Goal: Information Seeking & Learning: Learn about a topic

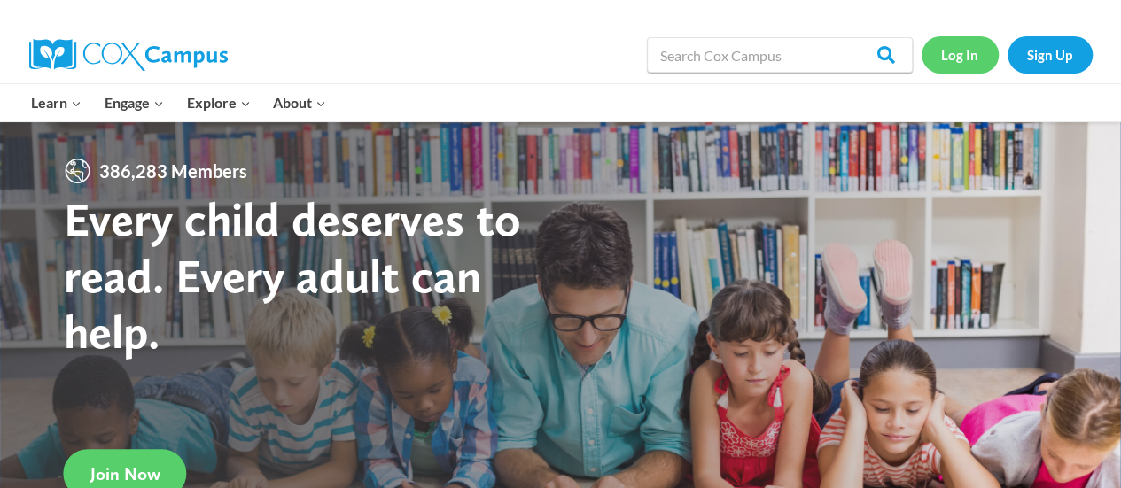
click at [963, 57] on link "Log In" at bounding box center [959, 54] width 77 height 36
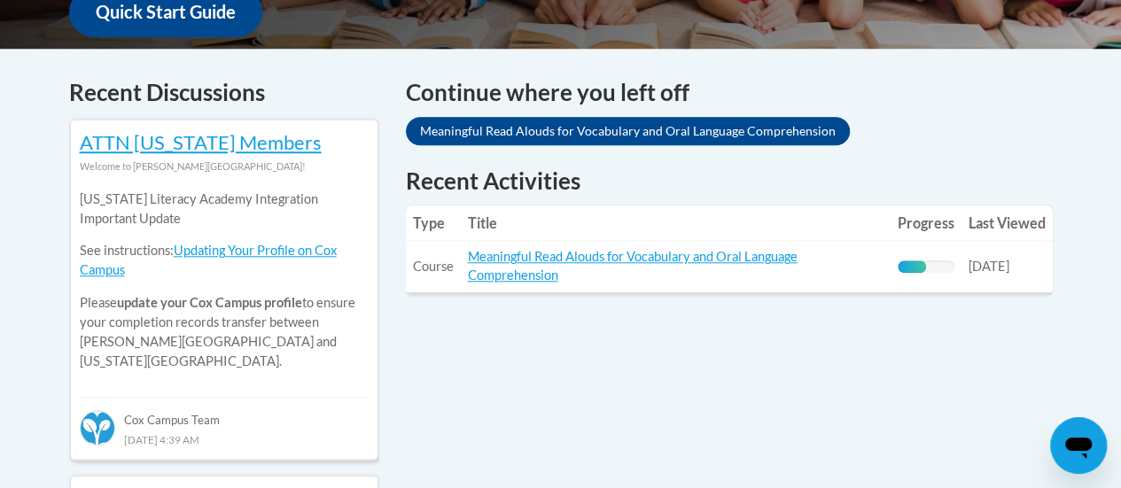
scroll to position [704, 0]
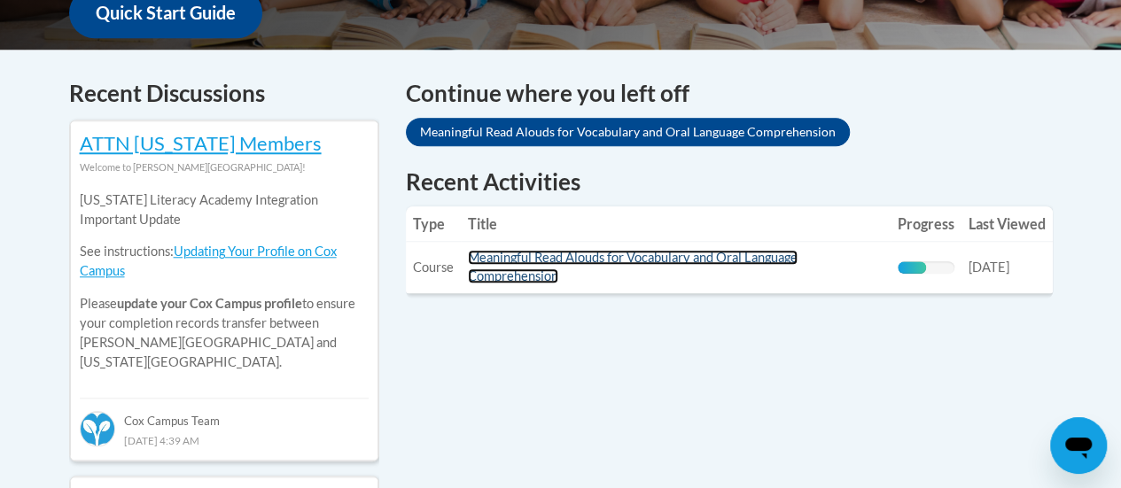
click at [634, 260] on link "Meaningful Read Alouds for Vocabulary and Oral Language Comprehension" at bounding box center [633, 267] width 330 height 34
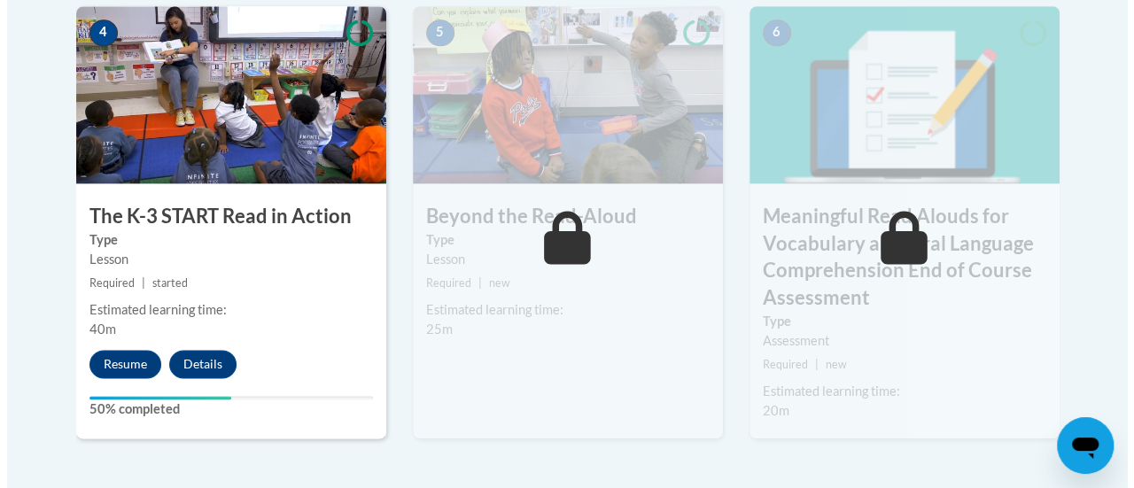
scroll to position [1128, 0]
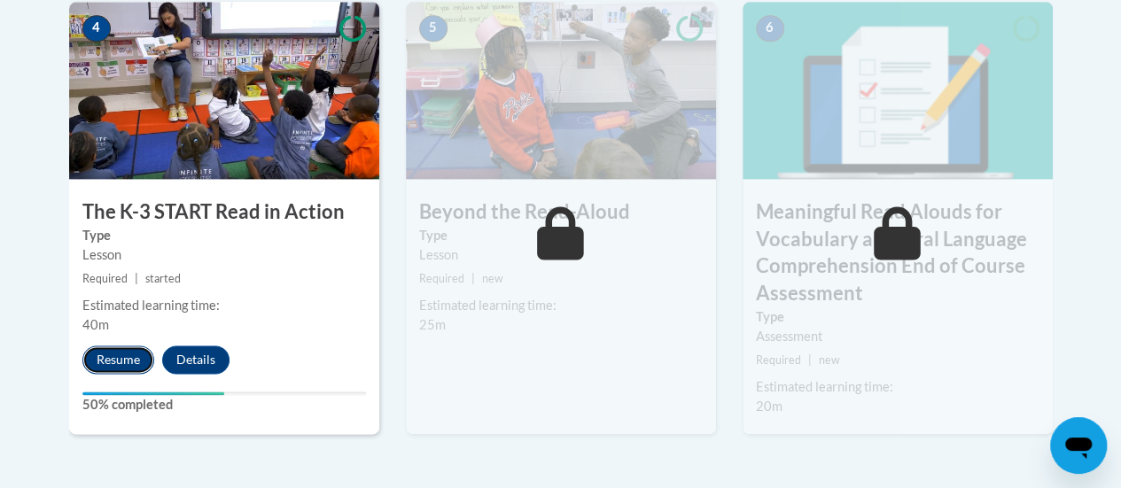
click at [118, 358] on button "Resume" at bounding box center [118, 360] width 72 height 28
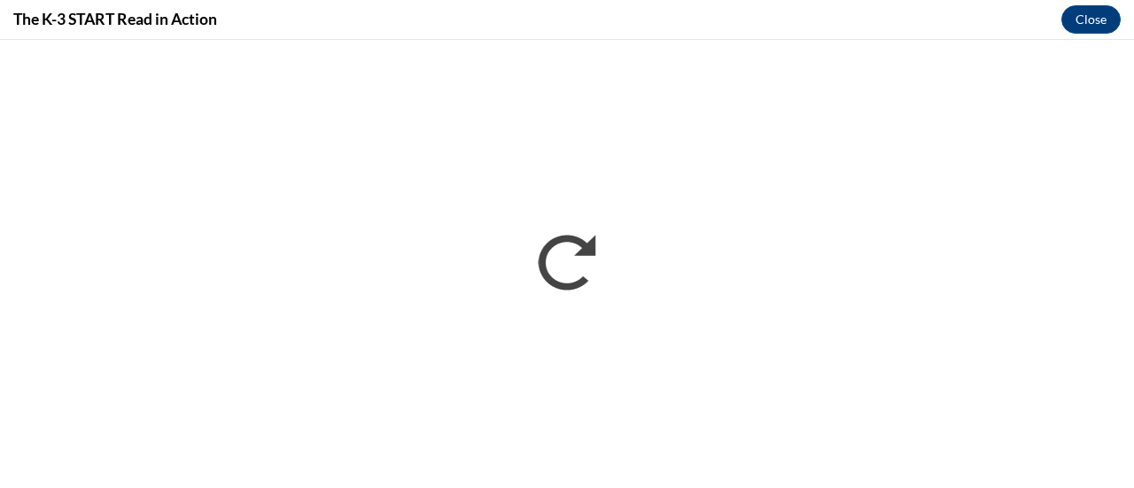
scroll to position [0, 0]
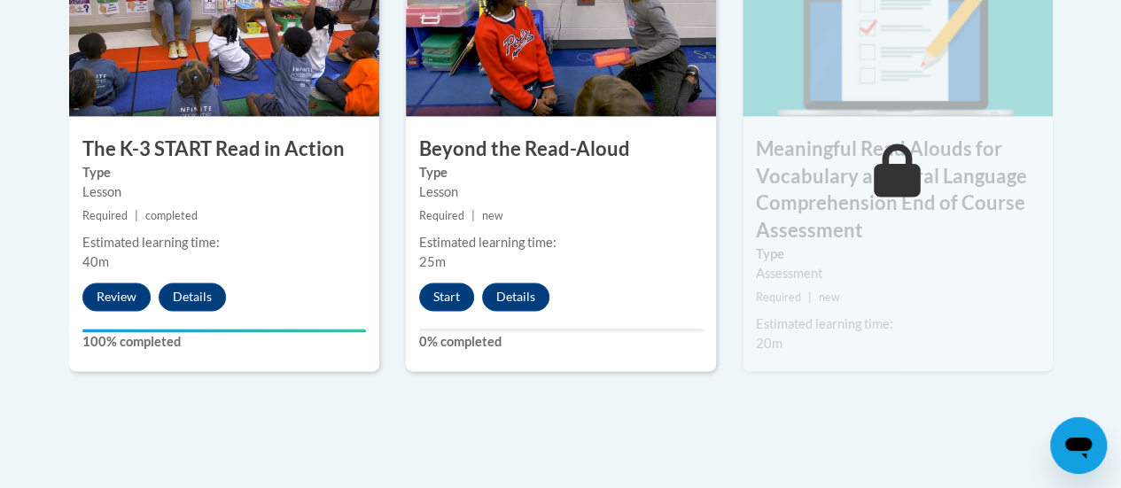
scroll to position [1185, 0]
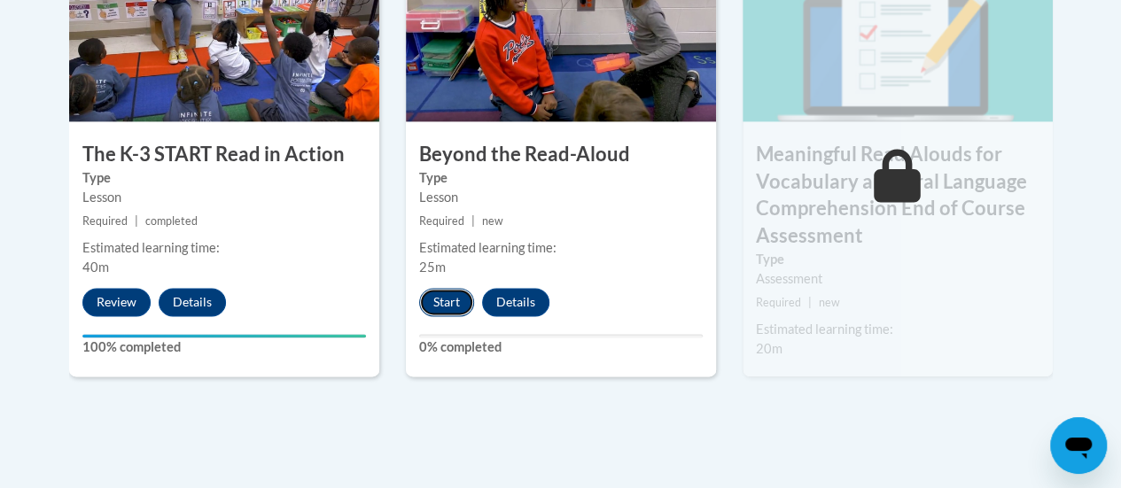
click at [443, 306] on button "Start" at bounding box center [446, 302] width 55 height 28
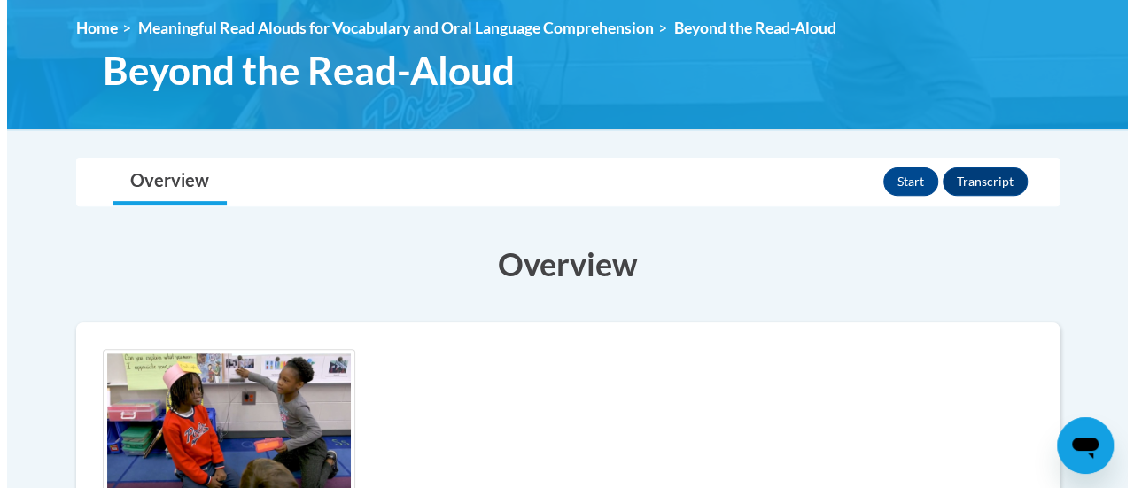
scroll to position [232, 0]
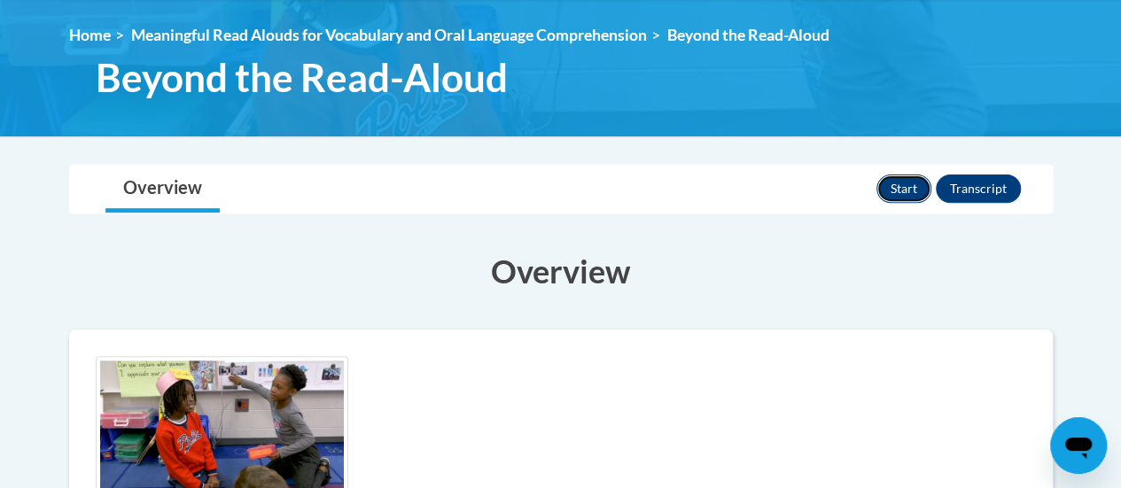
click at [908, 186] on button "Start" at bounding box center [903, 189] width 55 height 28
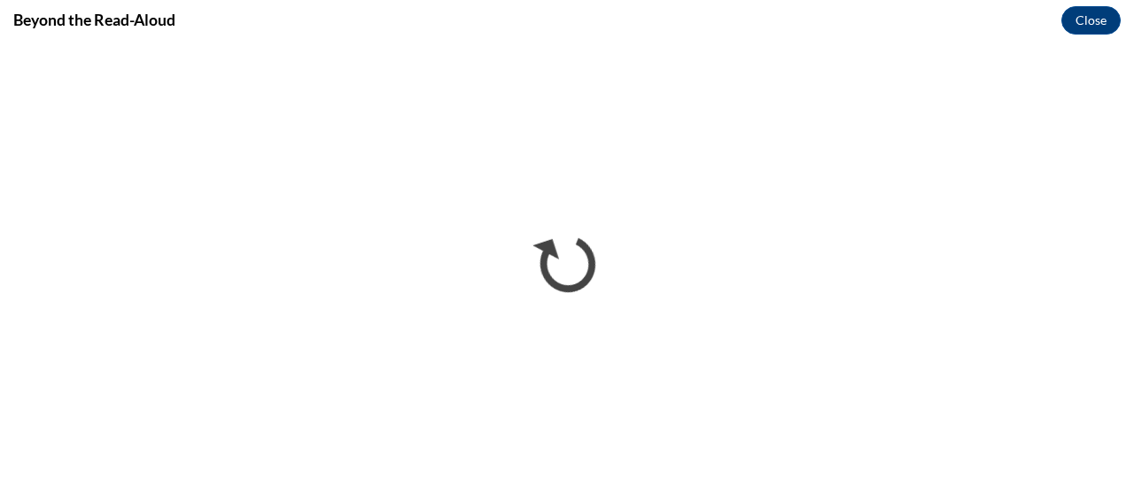
scroll to position [0, 0]
